Goal: Task Accomplishment & Management: Use online tool/utility

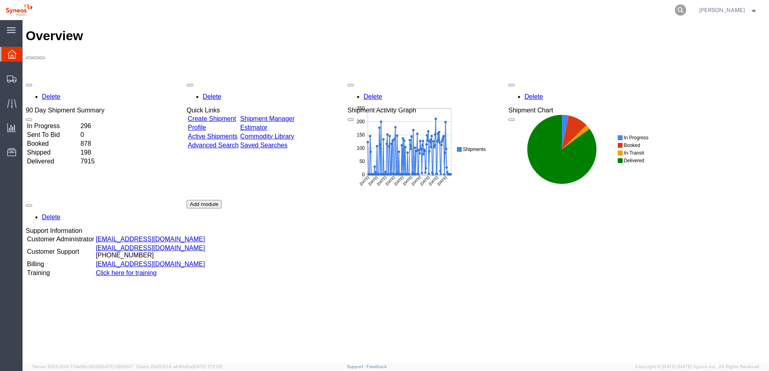
click at [686, 7] on icon at bounding box center [680, 9] width 11 height 11
click at [637, 9] on input "search" at bounding box center [552, 9] width 244 height 19
paste input "57047796"
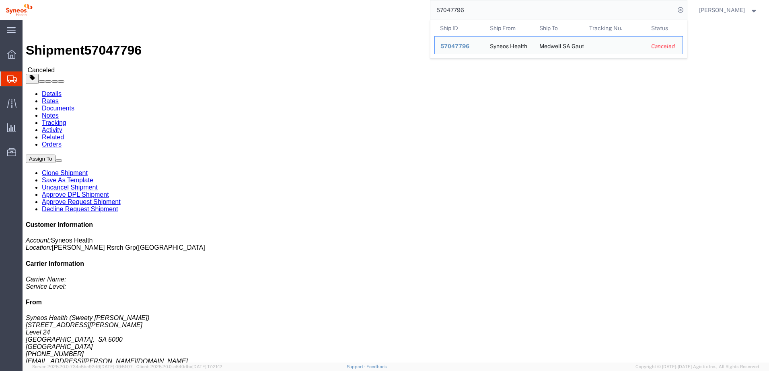
click at [17, 9] on img at bounding box center [19, 10] width 27 height 12
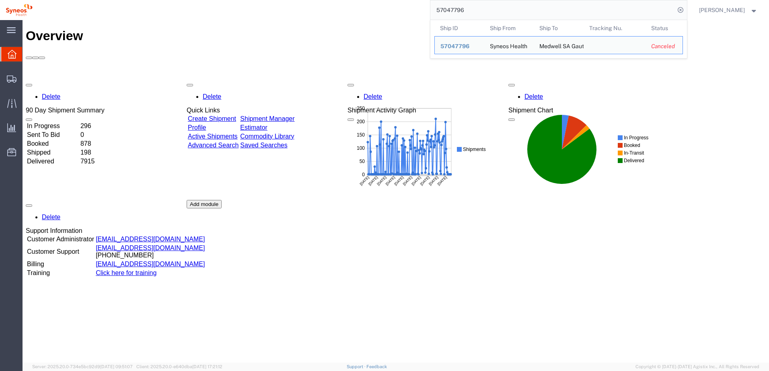
drag, startPoint x: 477, startPoint y: 10, endPoint x: 442, endPoint y: 13, distance: 35.2
click at [442, 13] on input "57047796" at bounding box center [552, 9] width 244 height 19
click at [488, 9] on input "57047796" at bounding box center [552, 9] width 244 height 19
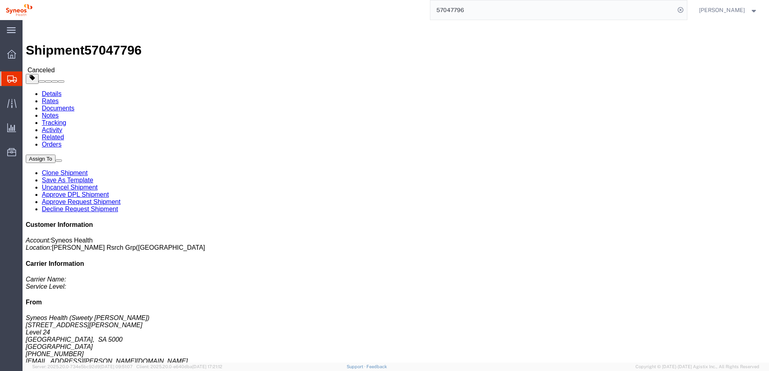
drag, startPoint x: 210, startPoint y: 85, endPoint x: 218, endPoint y: 85, distance: 8.0
click address "Medwell SA Gauteng (RN) [STREET_ADDRESS][PERSON_NAME] Africa 0000000000 Business"
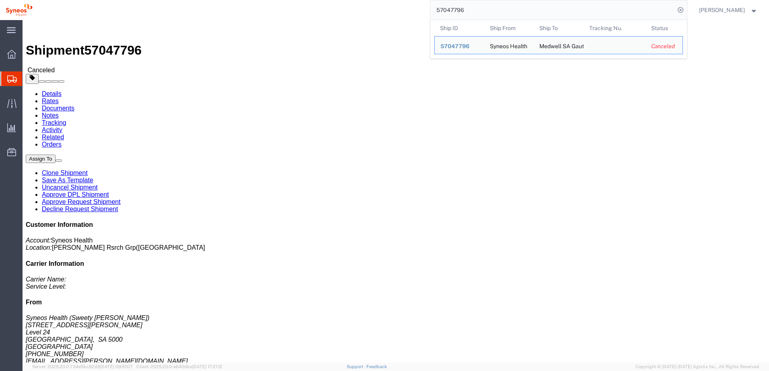
click at [484, 11] on input "57047796" at bounding box center [552, 9] width 244 height 19
drag, startPoint x: 491, startPoint y: 10, endPoint x: 439, endPoint y: 10, distance: 51.5
click at [439, 10] on input "57047796" at bounding box center [552, 9] width 244 height 19
paste input "78969"
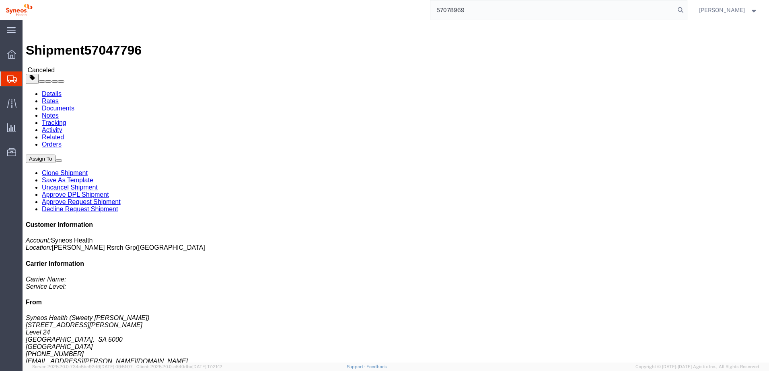
type input "57078969"
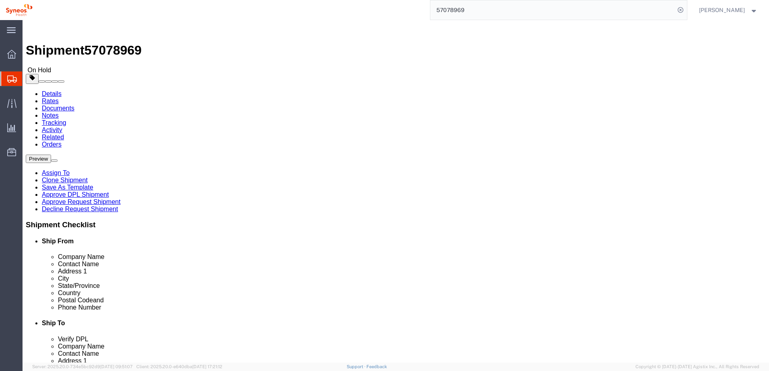
select select "62757"
select select
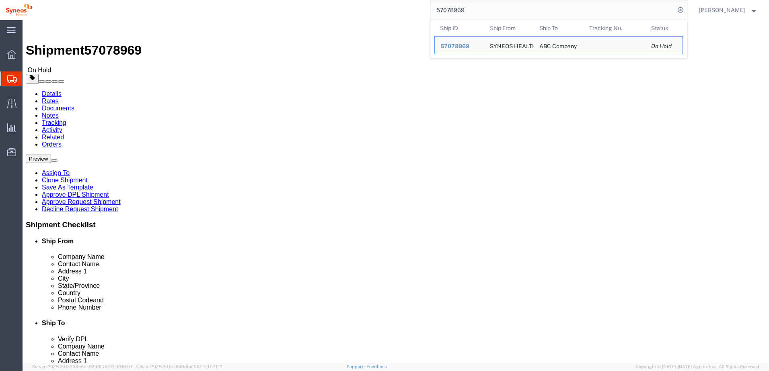
drag, startPoint x: 435, startPoint y: 165, endPoint x: 396, endPoint y: 164, distance: 39.8
click div "[PERSON_NAME]"
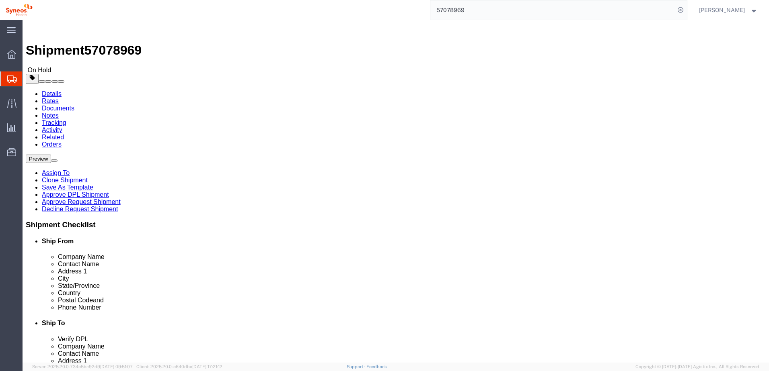
click div "Shipment Information Package Information Special Services"
drag, startPoint x: 402, startPoint y: 166, endPoint x: 422, endPoint y: 165, distance: 19.7
click input "[PERSON_NAME]"
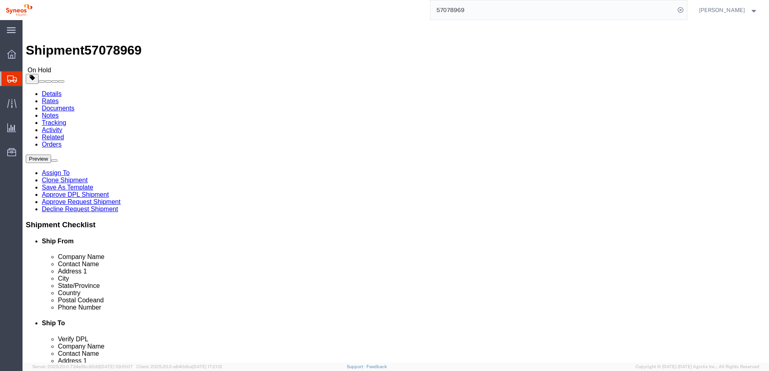
click div "Shipment Information Package Information Special Services"
click div
click at [1, 5] on div "main_menu Created with Sketch. Collapse Menu Overview Shipments Shipment Manage…" at bounding box center [384, 185] width 769 height 371
click at [22, 16] on link at bounding box center [19, 10] width 27 height 16
